Goal: Find specific page/section: Find specific page/section

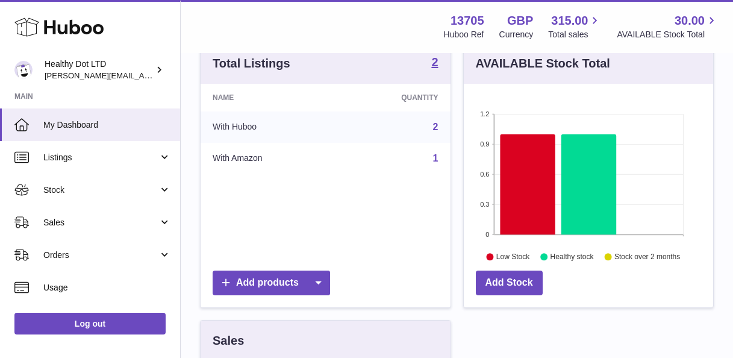
scroll to position [188, 249]
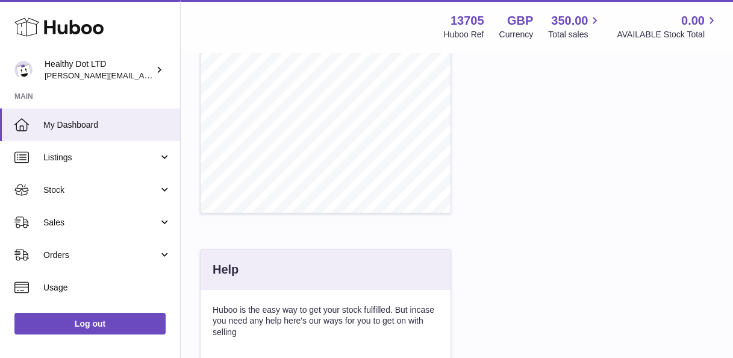
scroll to position [486, 0]
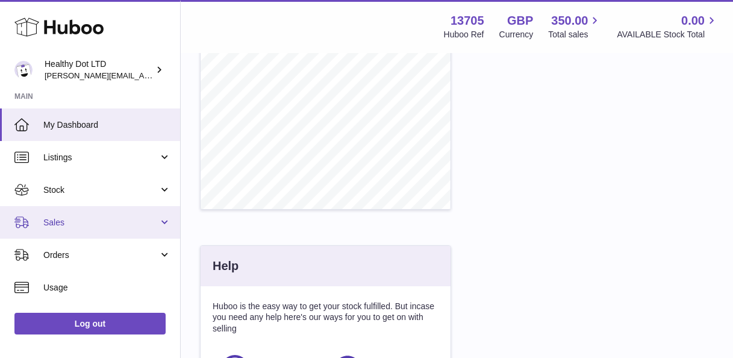
click at [98, 228] on link "Sales" at bounding box center [90, 222] width 180 height 33
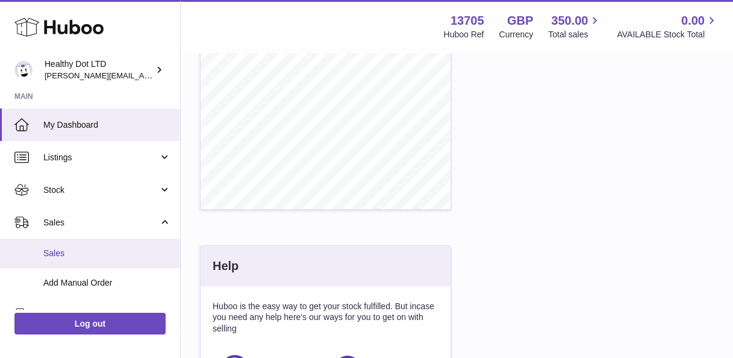
click at [81, 264] on link "Sales" at bounding box center [90, 253] width 180 height 30
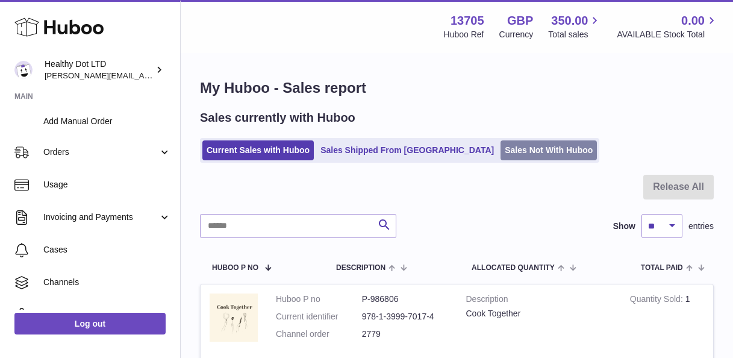
click at [500, 152] on link "Sales Not With Huboo" at bounding box center [548, 150] width 96 height 20
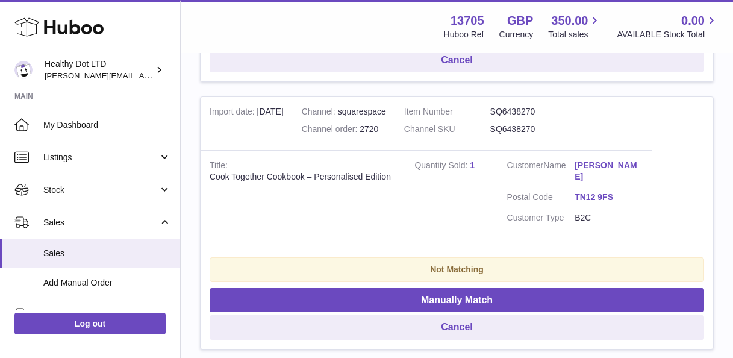
scroll to position [2194, 0]
